Goal: Check status: Check status

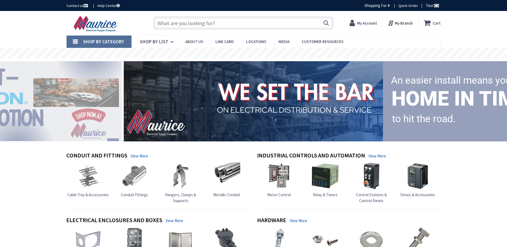
click at [366, 24] on strong "My Account" at bounding box center [367, 23] width 20 height 5
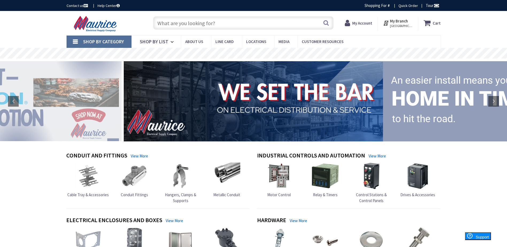
click at [363, 22] on strong "My Account" at bounding box center [362, 23] width 20 height 5
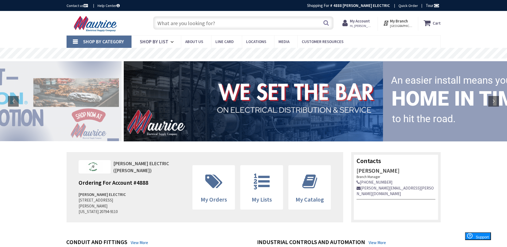
click at [362, 25] on span "Hi, [PERSON_NAME]" at bounding box center [361, 26] width 23 height 4
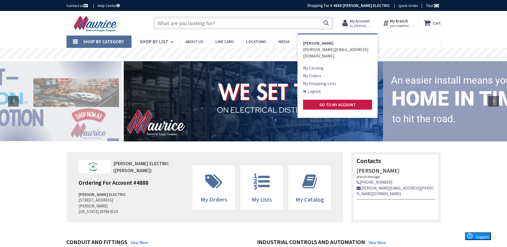
click at [318, 72] on link "My Orders" at bounding box center [312, 75] width 18 height 6
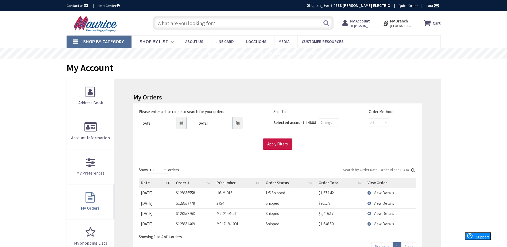
click at [156, 124] on input "[DATE]" at bounding box center [163, 123] width 48 height 12
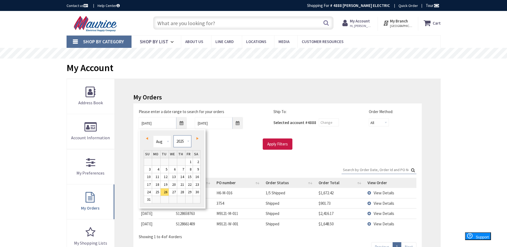
click at [184, 139] on select "1980 1981 1982 1983 1984 1985 1986 1987 1988 1989 1990 1991 1992 1993 1994 1995…" at bounding box center [182, 141] width 18 height 12
click at [168, 141] on select "Jan Feb Mar Apr May Jun [DATE] Aug Sep Oct Nov Dec" at bounding box center [162, 141] width 18 height 12
click at [159, 160] on link "1" at bounding box center [156, 161] width 8 height 7
type input "[DATE]"
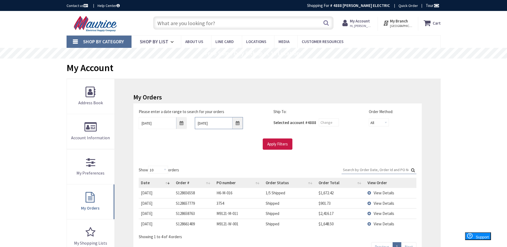
click at [218, 125] on input "[DATE]" at bounding box center [219, 123] width 48 height 12
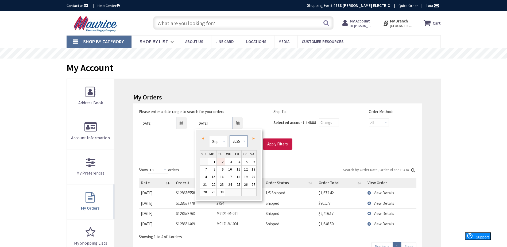
click at [235, 138] on select "1980 1981 1982 1983 1984 1985 1986 1987 1988 1989 1990 1991 1992 1993 1994 1995…" at bounding box center [239, 141] width 18 height 12
click at [224, 141] on select "Jan Feb Mar Apr May Jun [DATE] Aug Sep Oct Nov Dec" at bounding box center [218, 141] width 18 height 12
click at [218, 121] on input "[DATE]" at bounding box center [219, 123] width 48 height 12
click at [233, 122] on input "[DATE]" at bounding box center [219, 123] width 48 height 12
click at [239, 122] on input "[DATE]" at bounding box center [219, 123] width 48 height 12
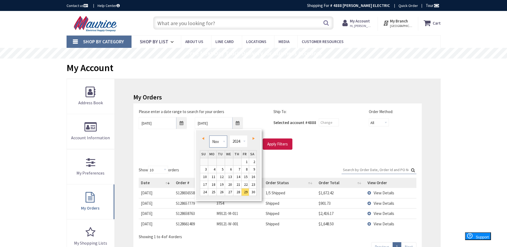
click at [223, 141] on select "Jan Feb Mar Apr May Jun [DATE] Aug Sep Oct Nov Dec" at bounding box center [218, 141] width 18 height 12
click at [222, 192] on link "31" at bounding box center [221, 191] width 8 height 7
type input "[DATE]"
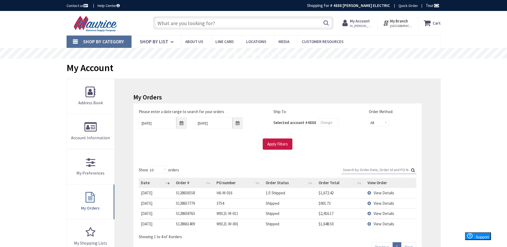
click at [274, 150] on div "Please enter a date range to search for your orders [DATE] [DATE] Ship To: Sele…" at bounding box center [277, 131] width 288 height 57
click at [273, 145] on input "Apply Filters" at bounding box center [278, 143] width 30 height 11
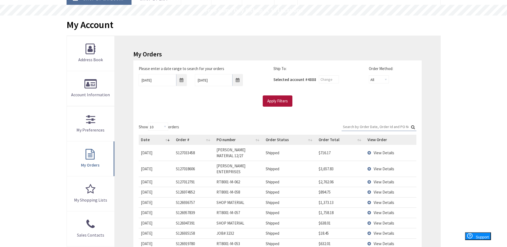
scroll to position [80, 0]
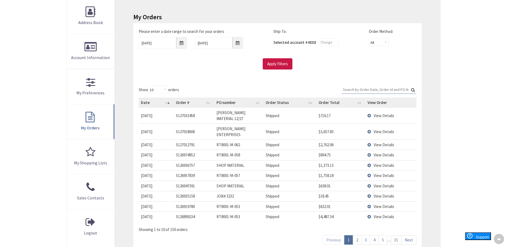
drag, startPoint x: 367, startPoint y: 92, endPoint x: 364, endPoint y: 93, distance: 4.0
click at [367, 92] on input "Search:" at bounding box center [378, 90] width 75 height 8
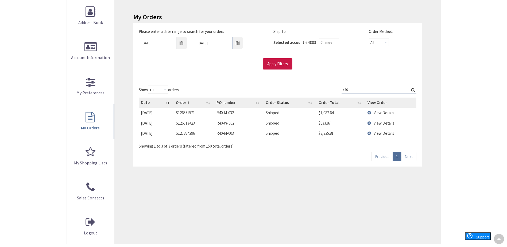
type input "r40"
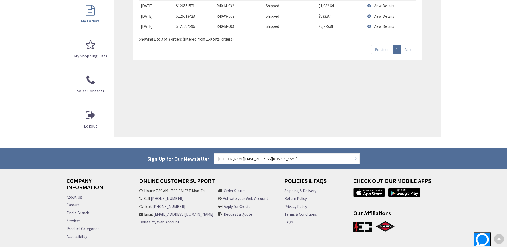
scroll to position [27, 0]
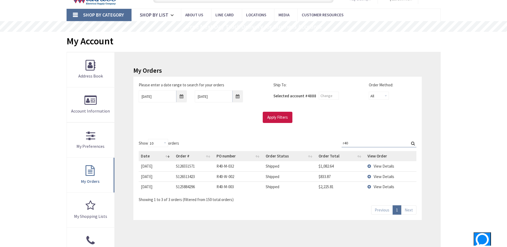
click at [374, 53] on div "My Orders Please enter a date range to search for your orders [DATE] [DATE] Shi…" at bounding box center [277, 174] width 325 height 245
